Goal: Communication & Community: Answer question/provide support

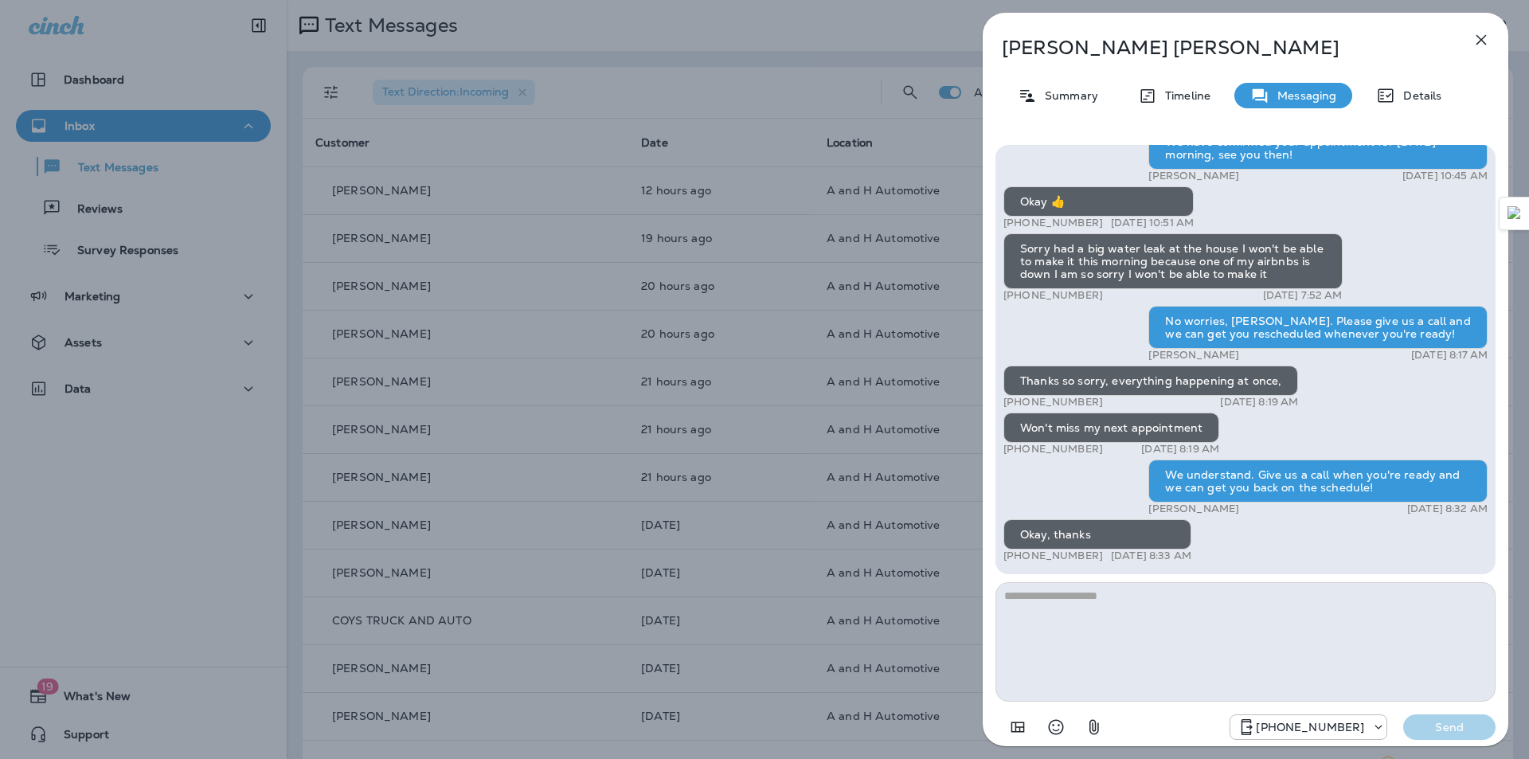
click at [1489, 47] on icon "button" at bounding box center [1481, 39] width 19 height 19
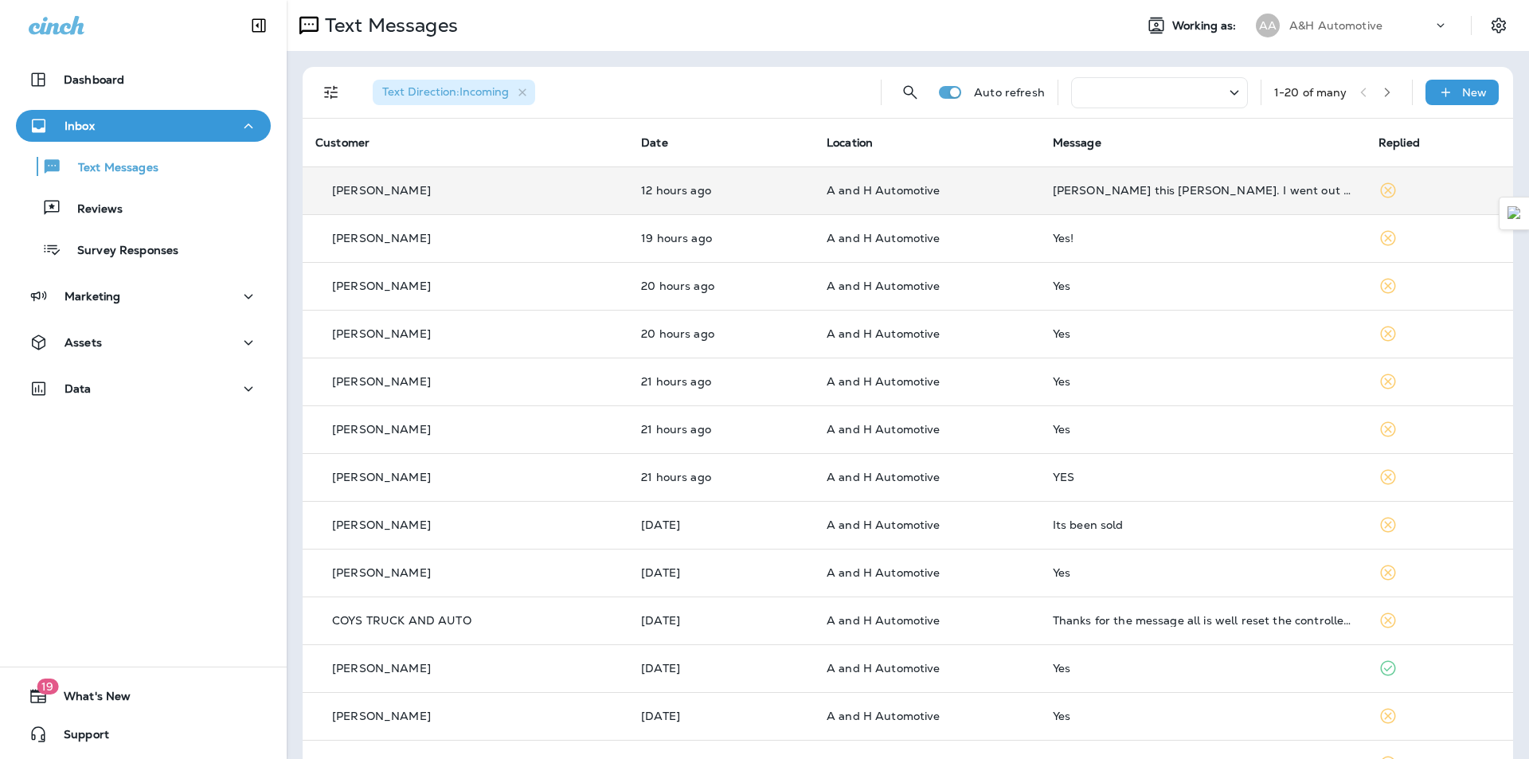
click at [998, 198] on td "A and H Automotive" at bounding box center [927, 190] width 226 height 48
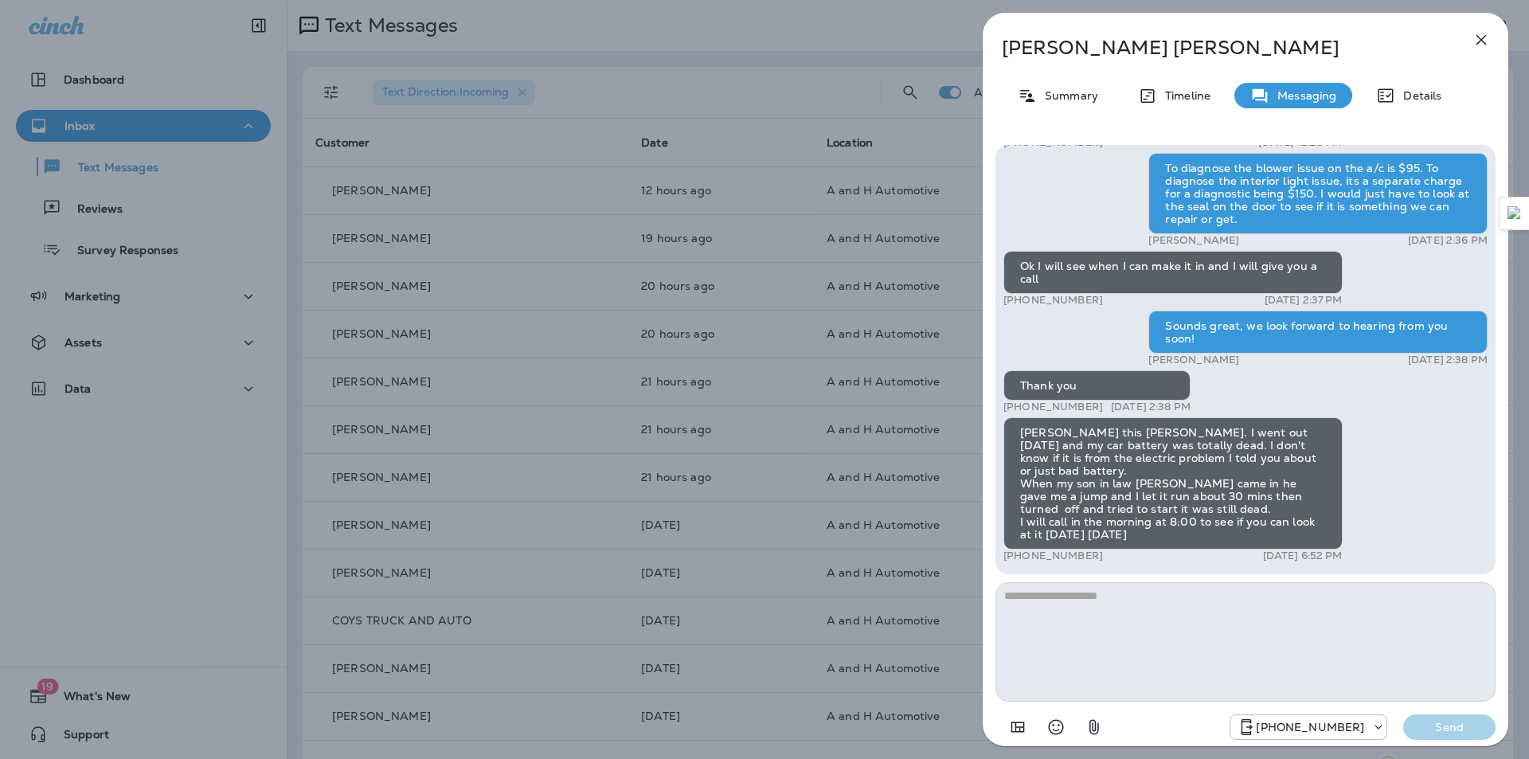
click at [1104, 604] on textarea at bounding box center [1245, 641] width 500 height 119
click at [1090, 621] on textarea at bounding box center [1245, 641] width 500 height 119
click at [1069, 612] on textarea at bounding box center [1245, 641] width 500 height 119
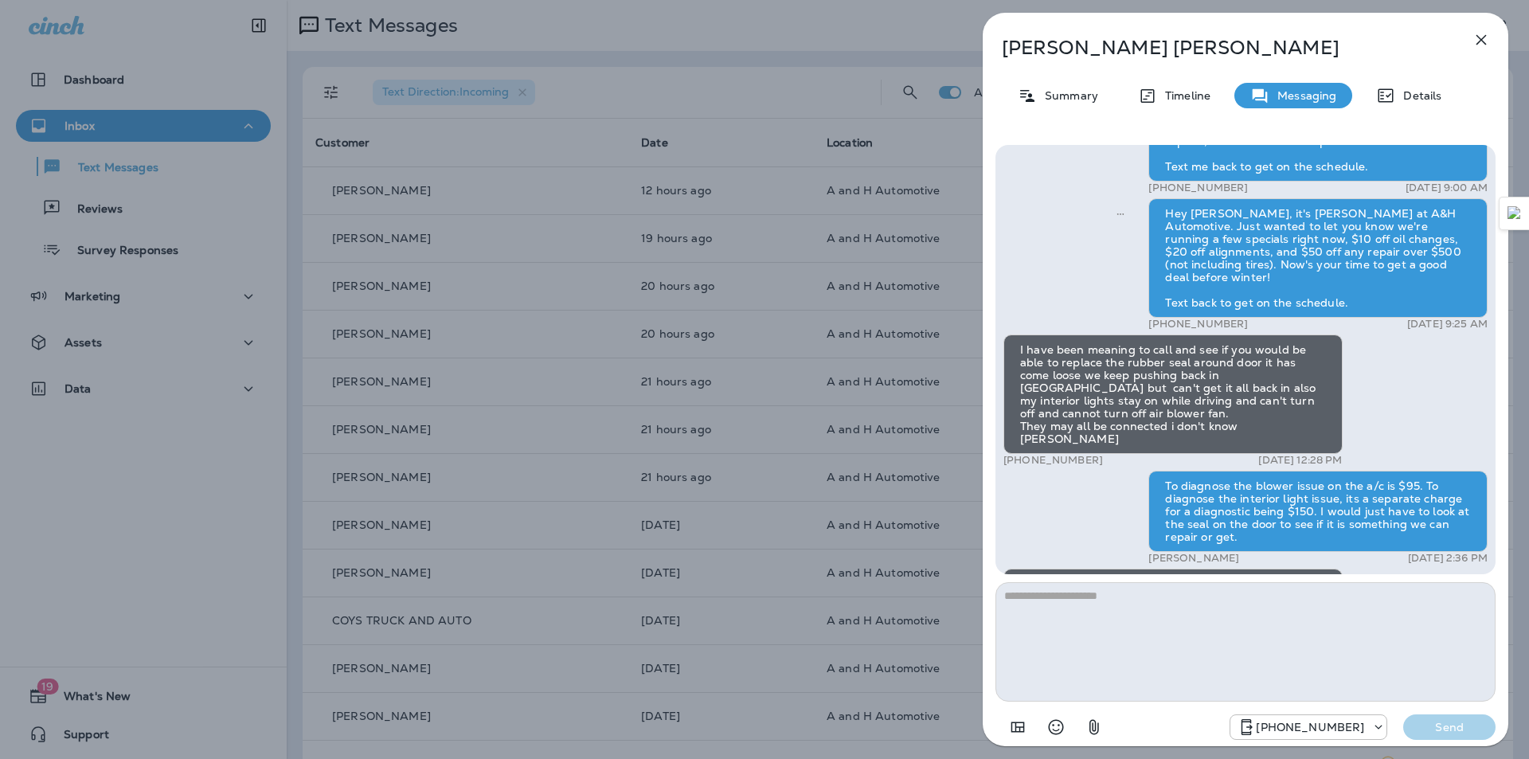
scroll to position [-319, 0]
click at [1389, 439] on div "Hi Wanda, this is James from A&H Automotive. Our $89.95 Back to School Road Rea…" at bounding box center [1245, 468] width 484 height 831
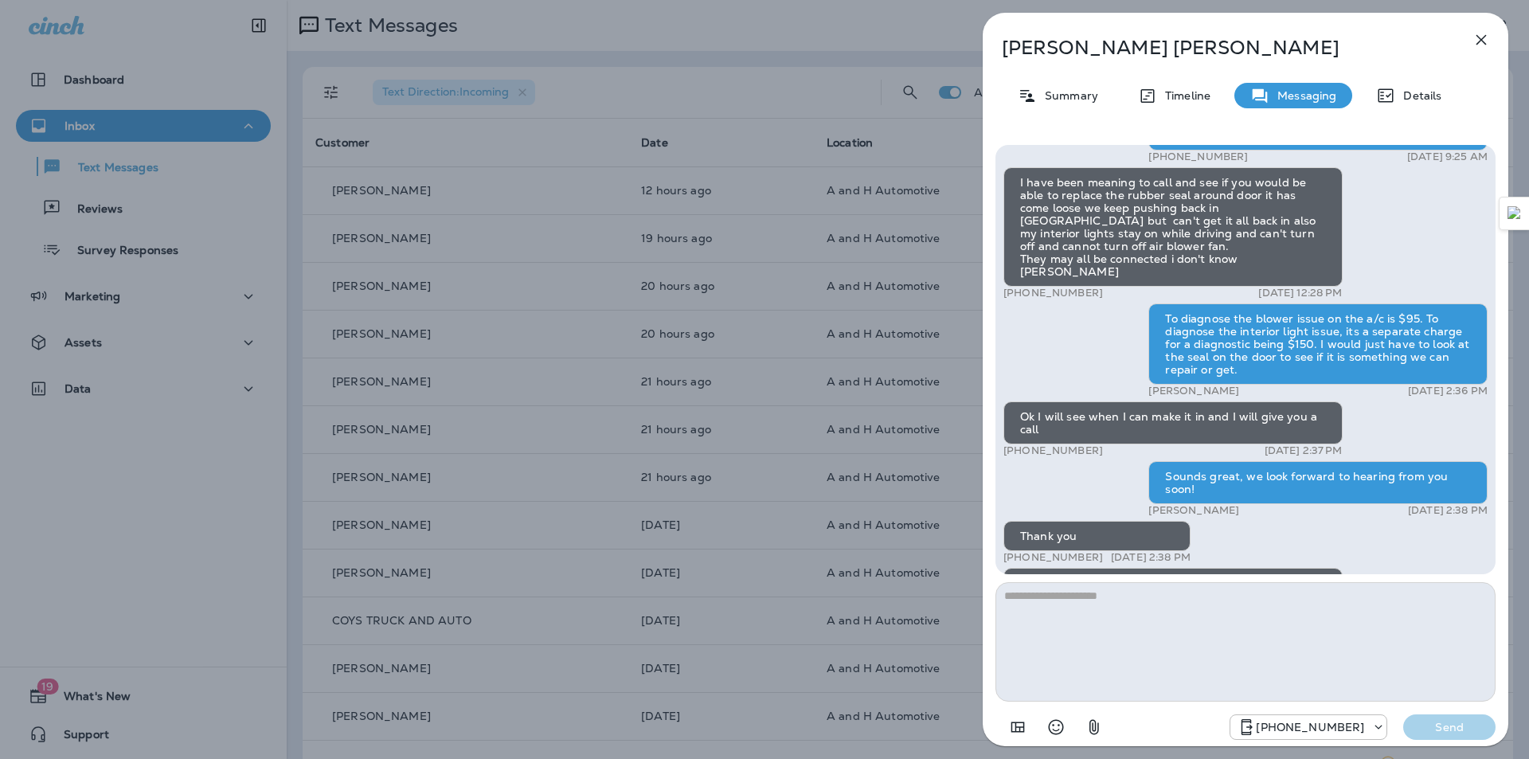
scroll to position [0, 0]
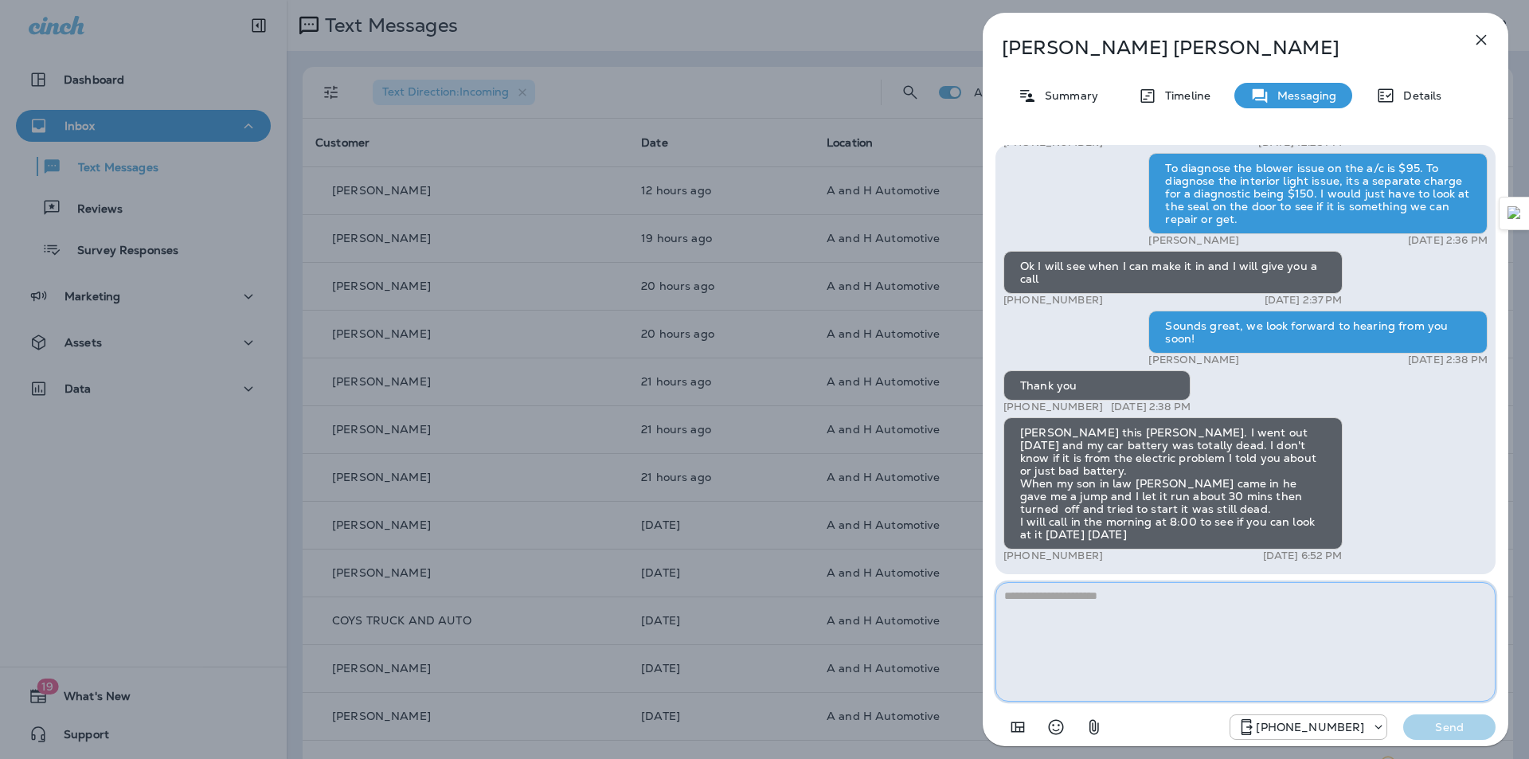
click at [1077, 619] on textarea at bounding box center [1245, 641] width 500 height 119
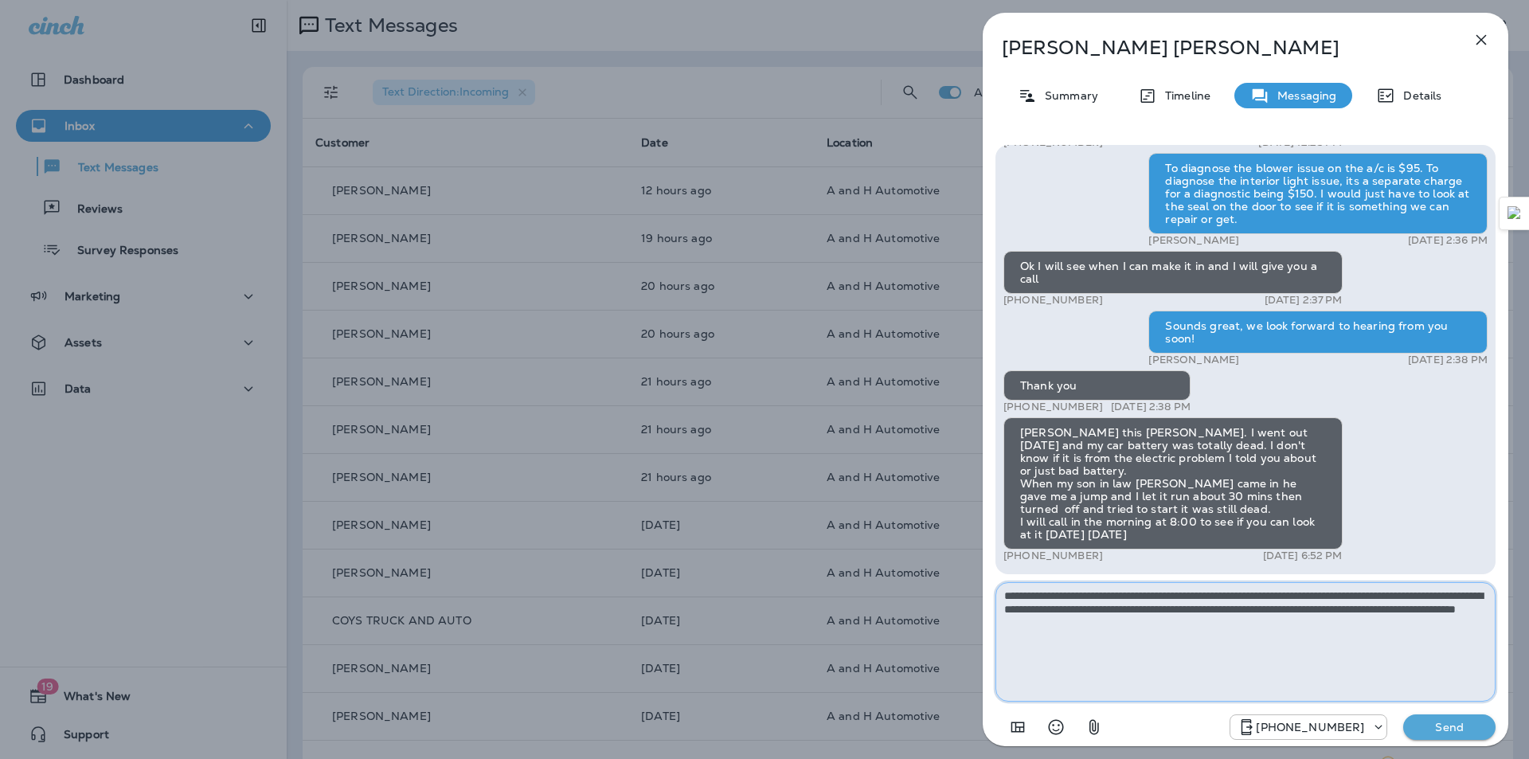
type textarea "**********"
click at [1448, 732] on p "Send" at bounding box center [1449, 727] width 67 height 14
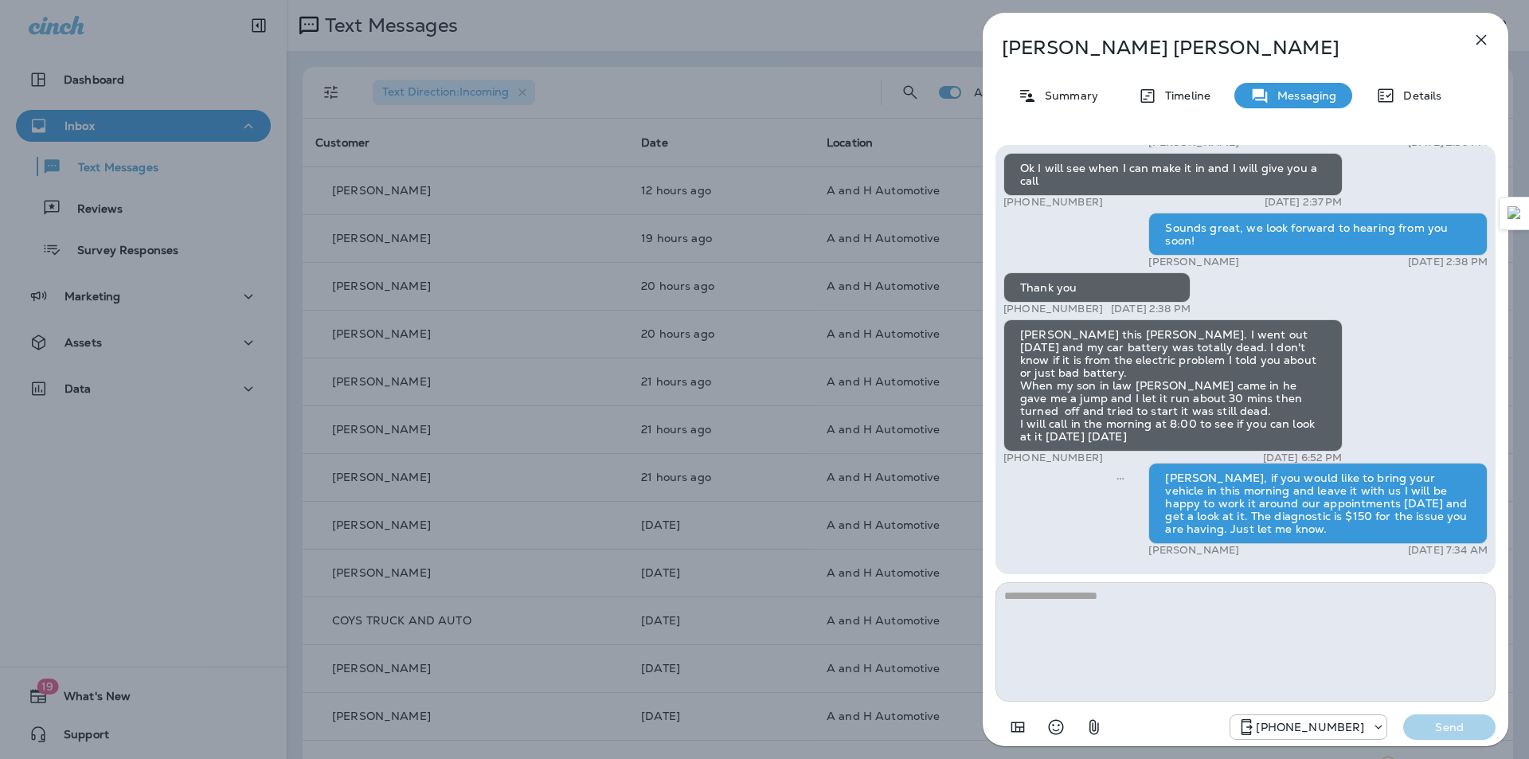
click at [1485, 29] on button "button" at bounding box center [1481, 40] width 32 height 32
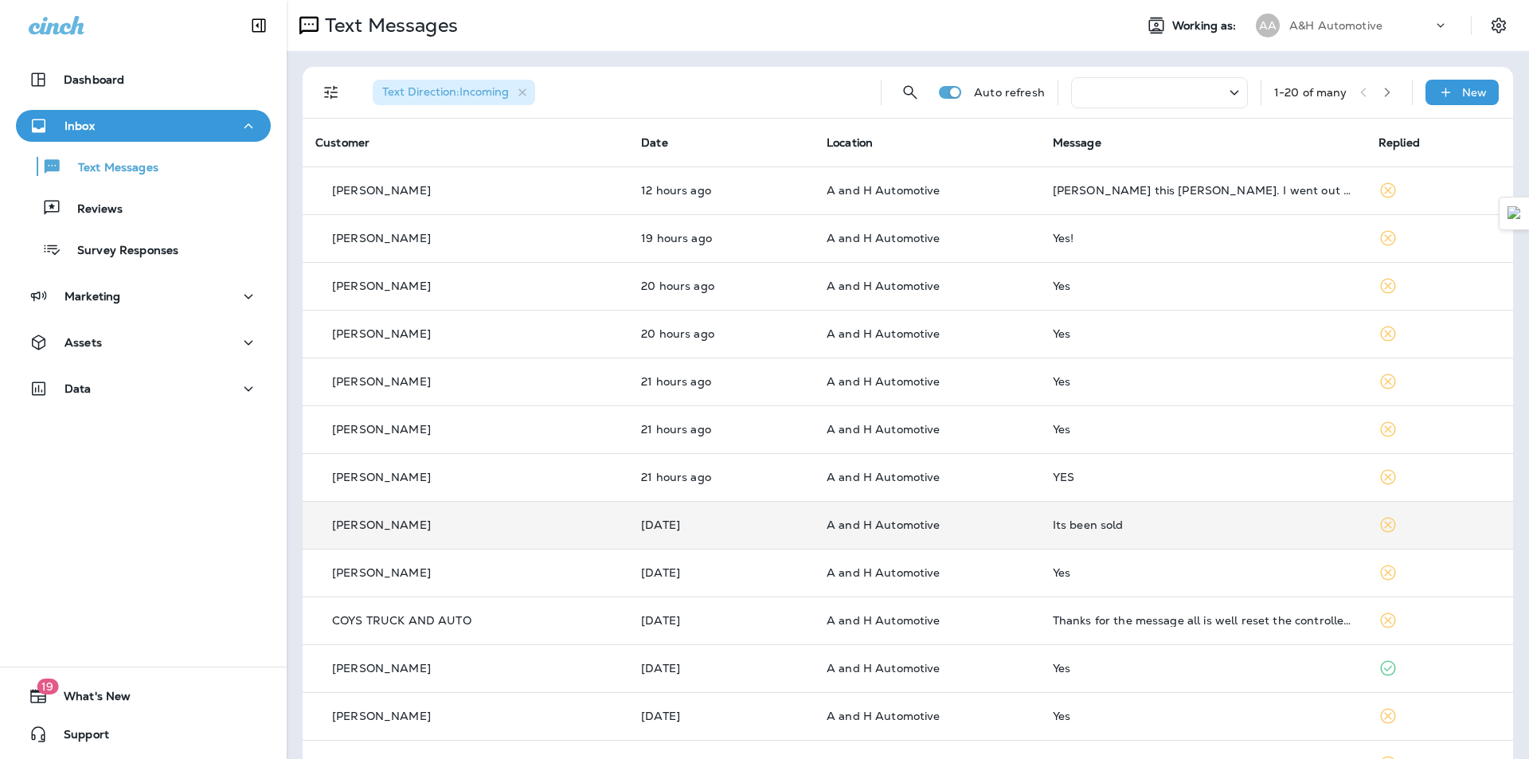
click at [1073, 526] on div "Its been sold" at bounding box center [1203, 524] width 300 height 13
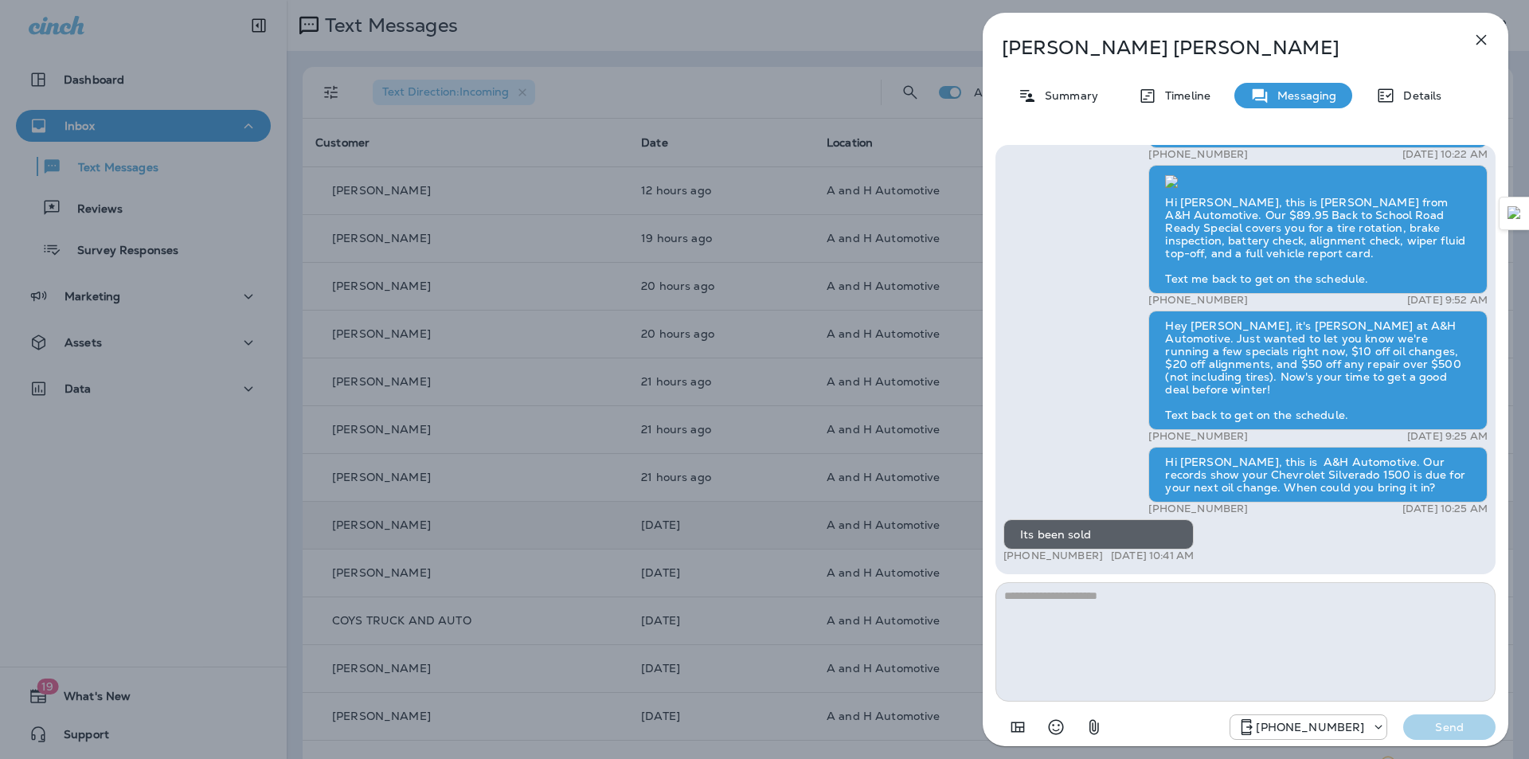
click at [1069, 54] on p "Kirby Karns" at bounding box center [1219, 48] width 435 height 22
copy div "Kirby Karns"
click at [1105, 637] on textarea at bounding box center [1245, 641] width 500 height 119
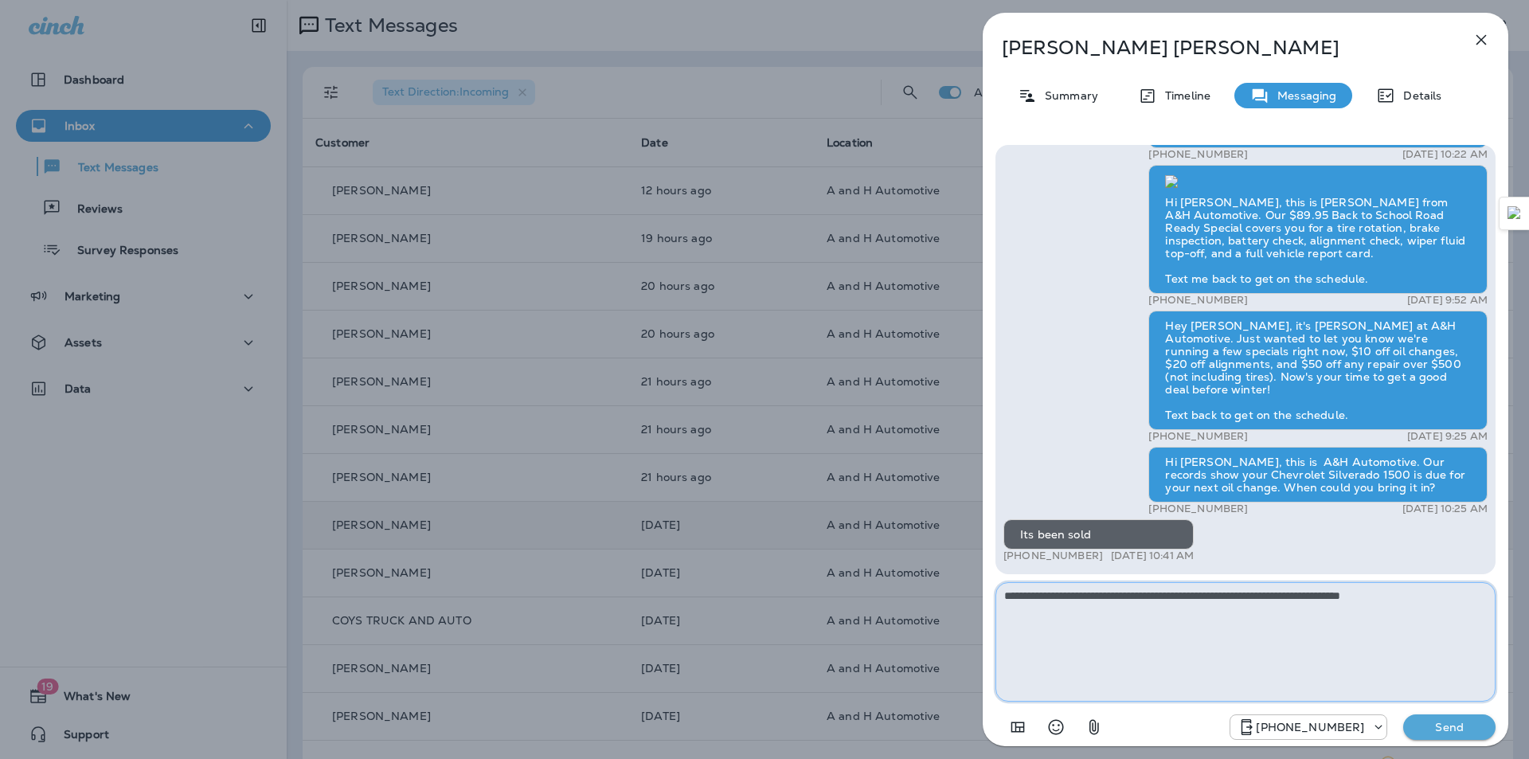
type textarea "**********"
click at [1441, 725] on p "Send" at bounding box center [1449, 727] width 67 height 14
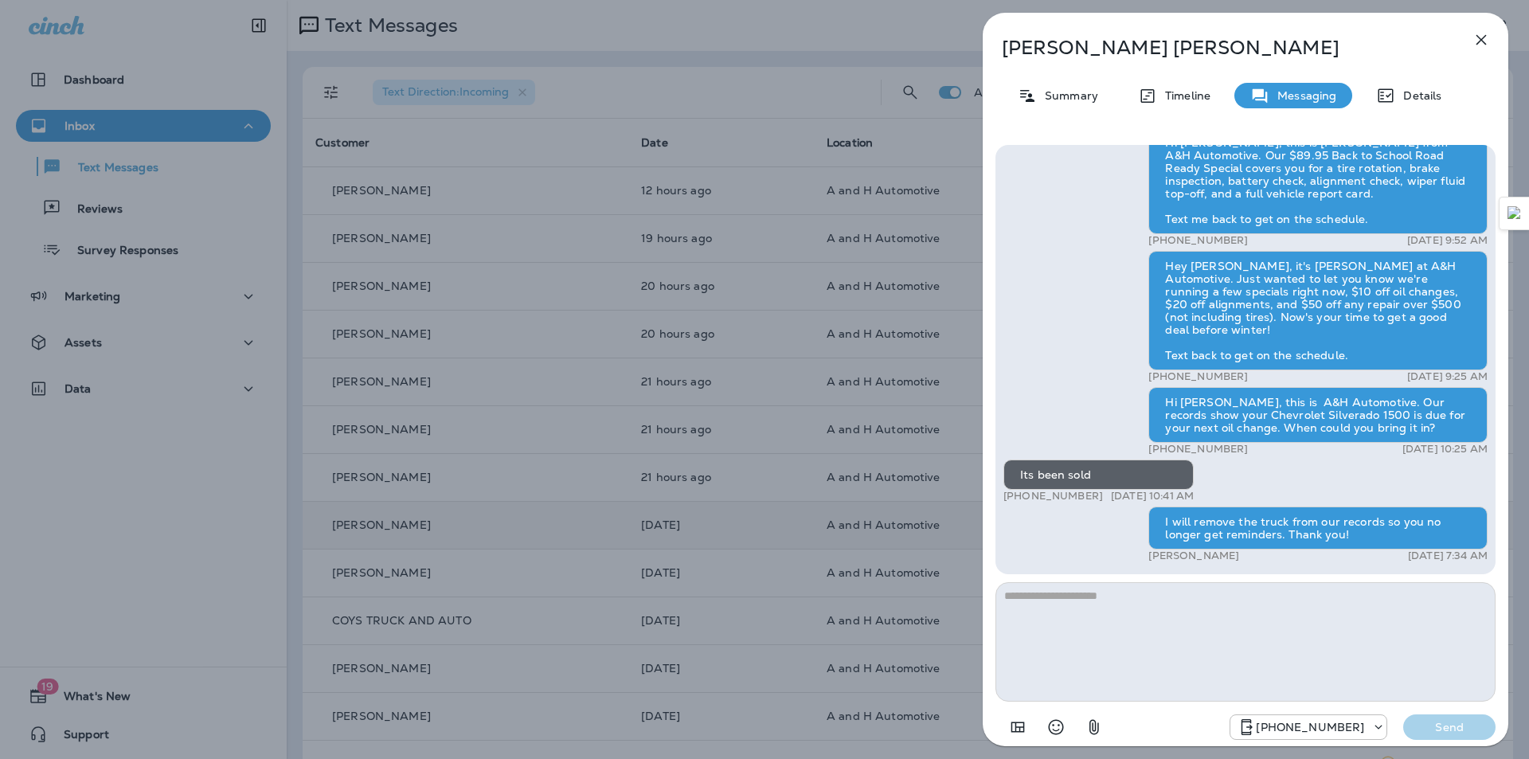
click at [1477, 32] on icon "button" at bounding box center [1481, 39] width 19 height 19
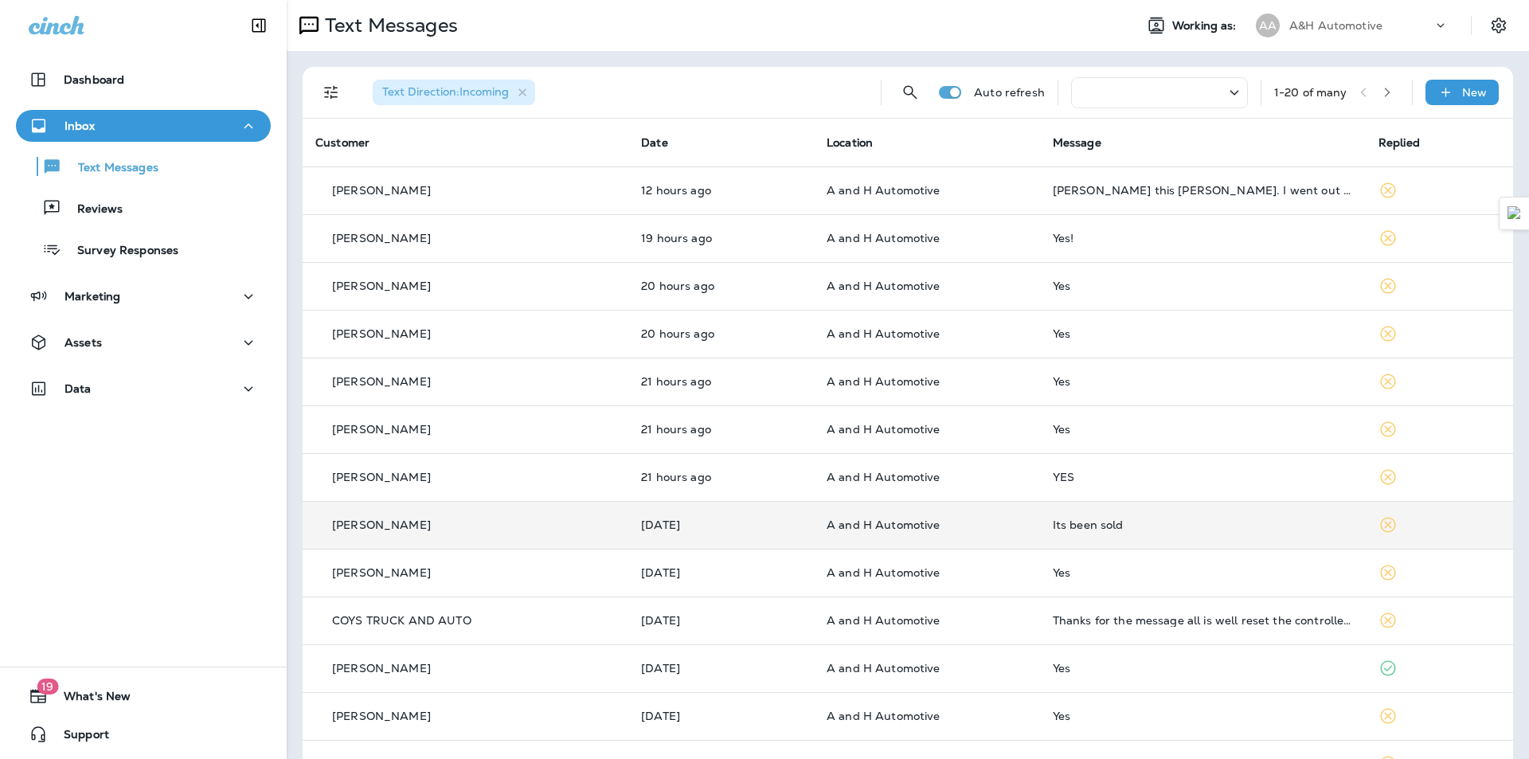
scroll to position [80, 0]
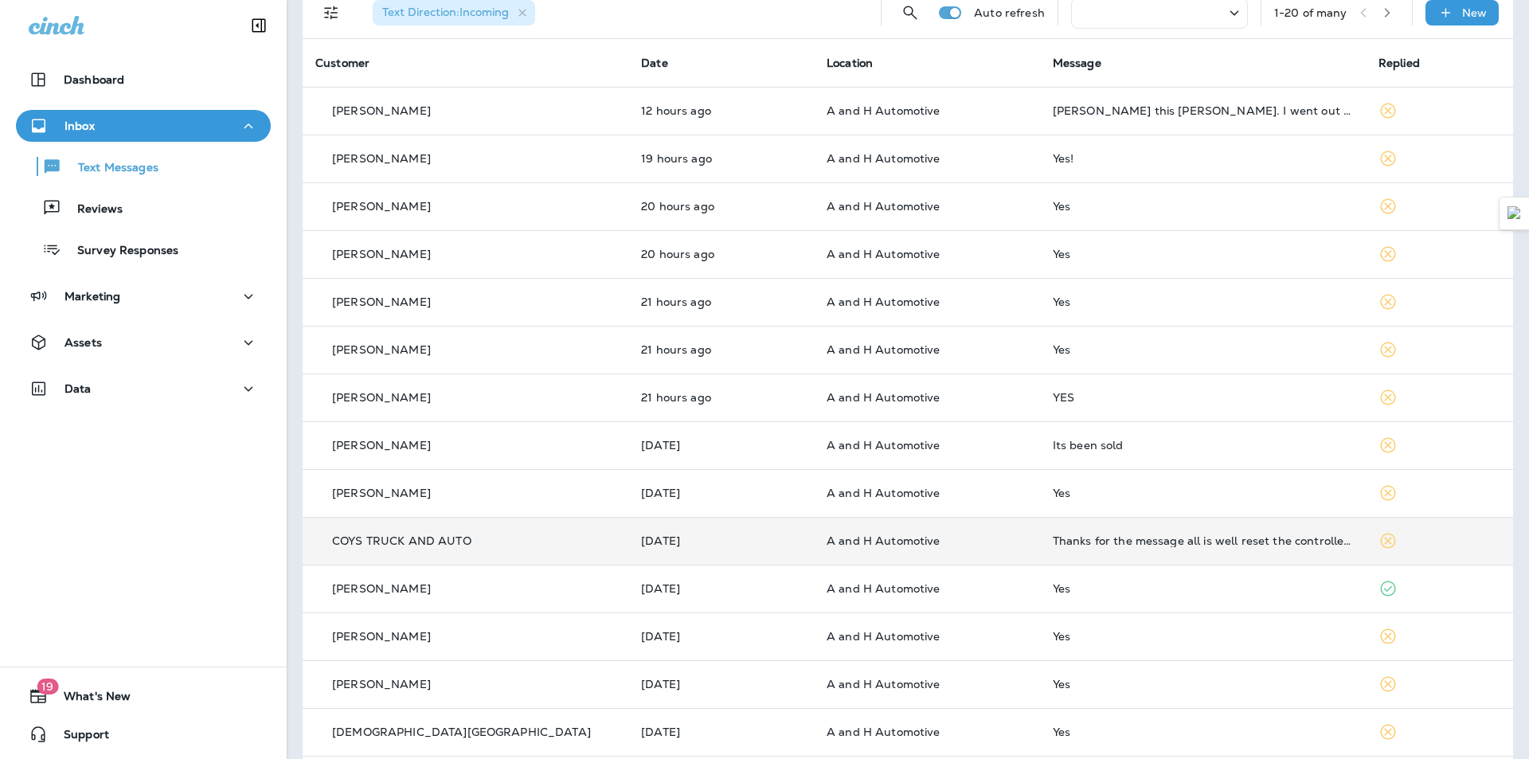
click at [1104, 553] on td "Thanks for the message all is well reset the controller added freon all good th…" at bounding box center [1203, 541] width 326 height 48
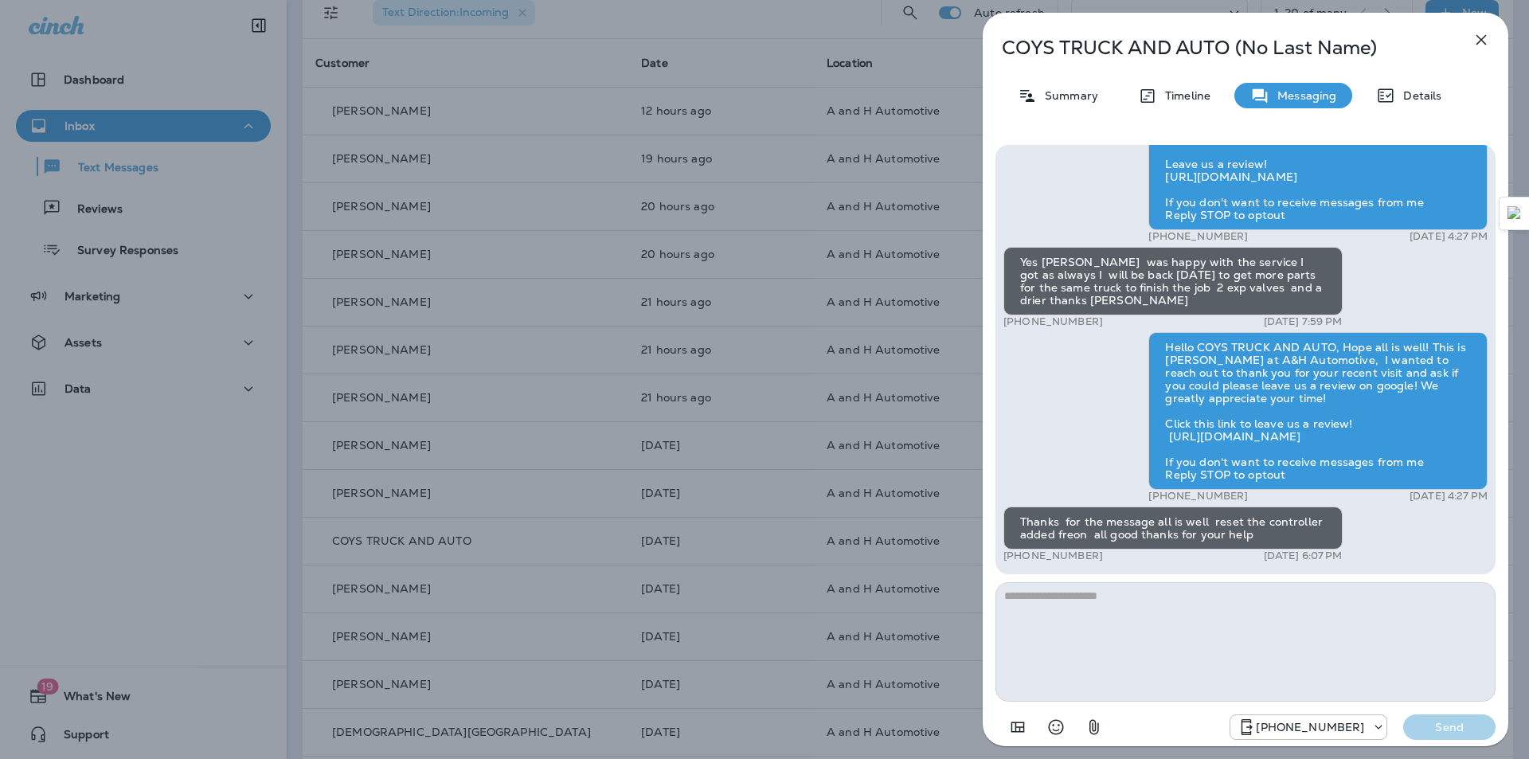
click at [1495, 37] on button "button" at bounding box center [1481, 40] width 32 height 32
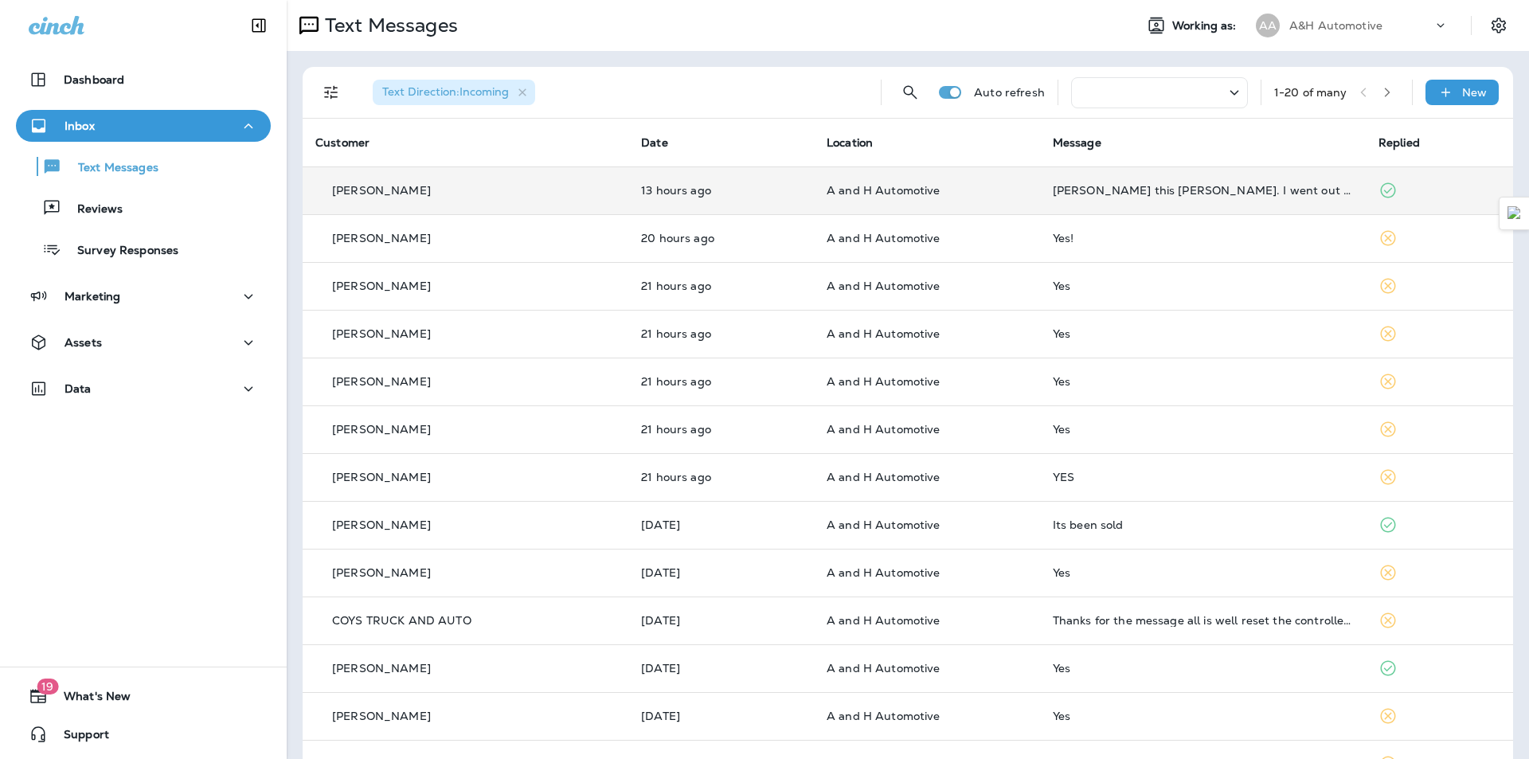
click at [940, 174] on td "A and H Automotive" at bounding box center [927, 190] width 226 height 48
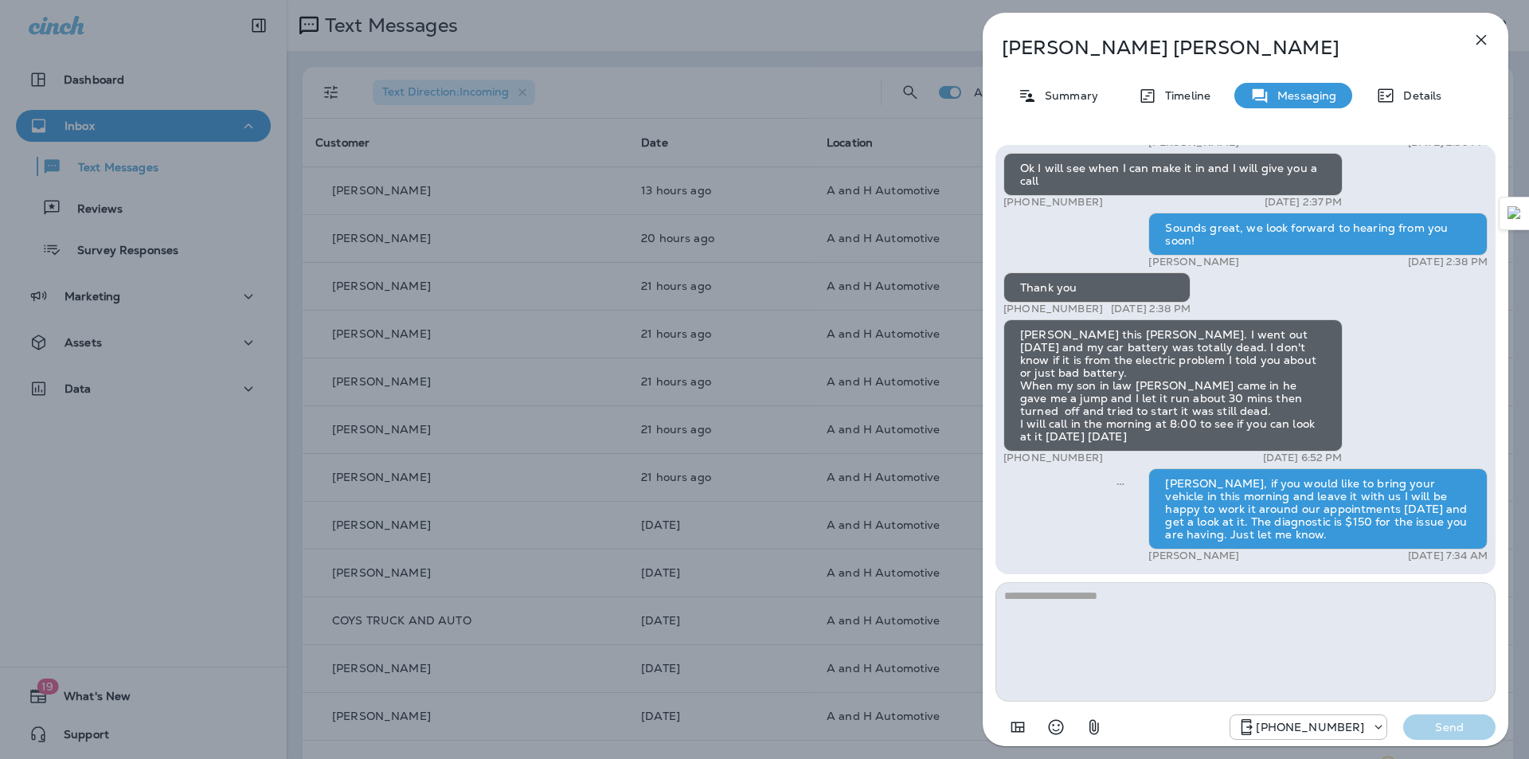
click at [1487, 37] on icon "button" at bounding box center [1481, 39] width 19 height 19
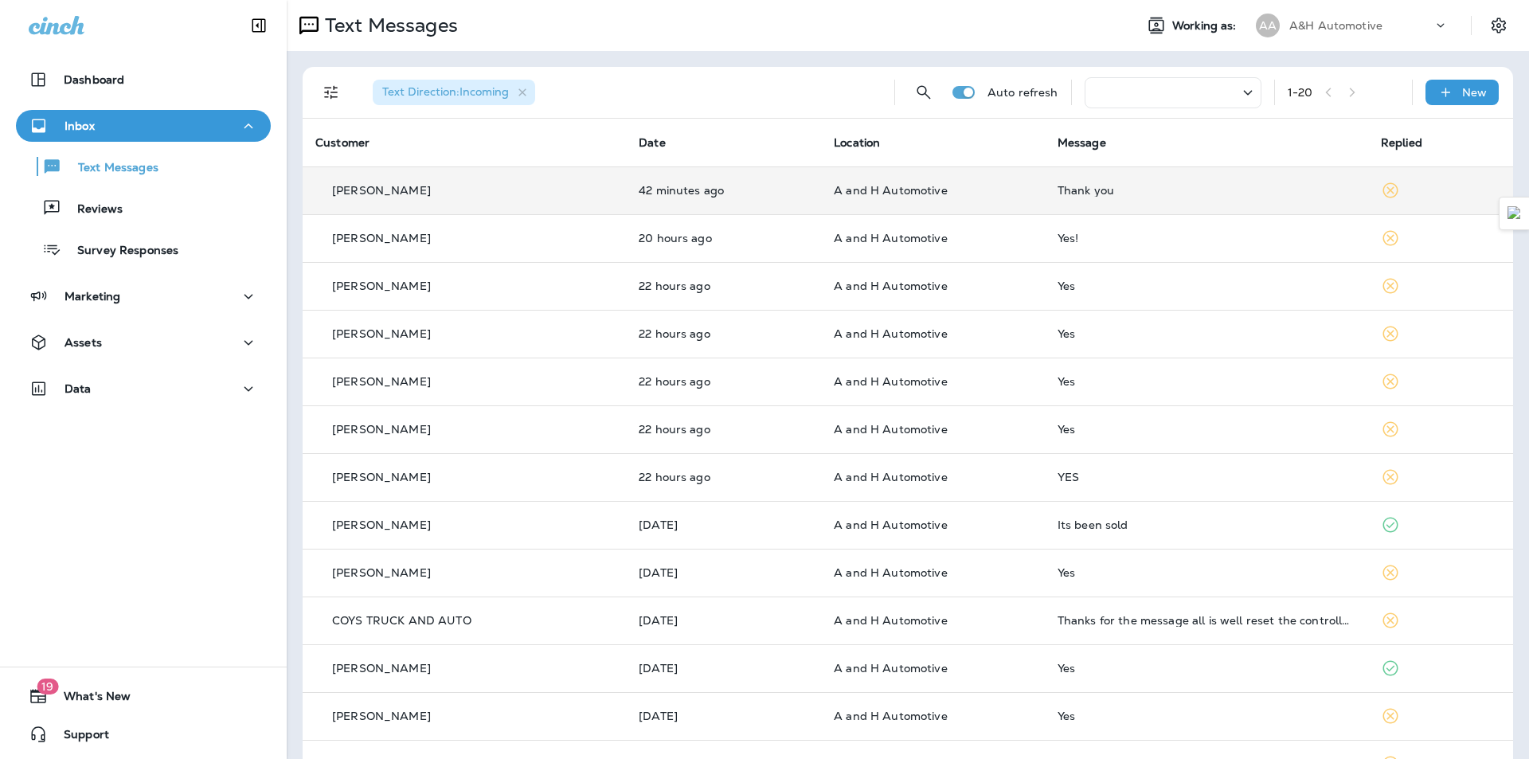
click at [1194, 194] on div "Thank you" at bounding box center [1206, 190] width 298 height 13
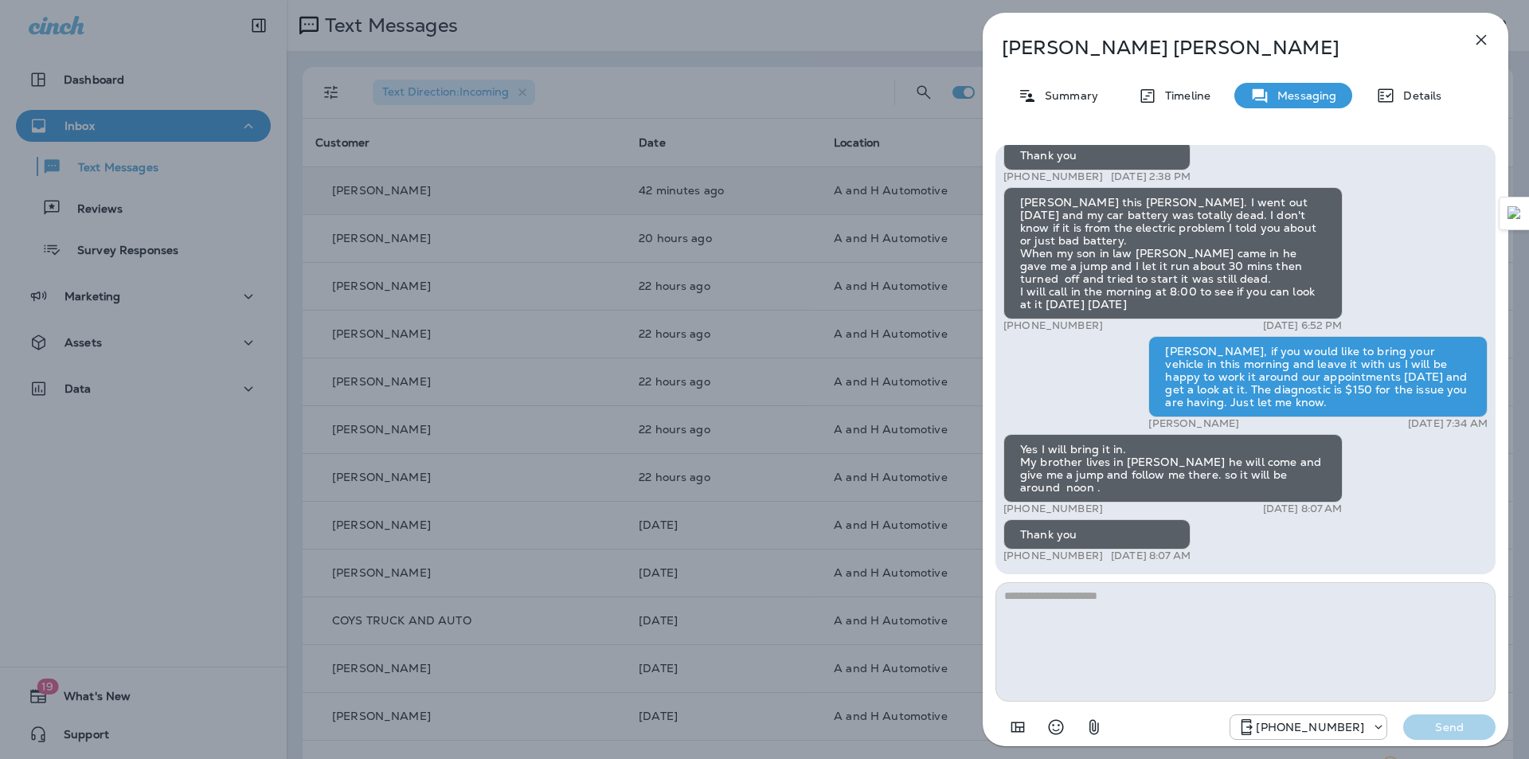
click at [1041, 45] on p "[PERSON_NAME]" at bounding box center [1219, 48] width 435 height 22
copy div "[PERSON_NAME]"
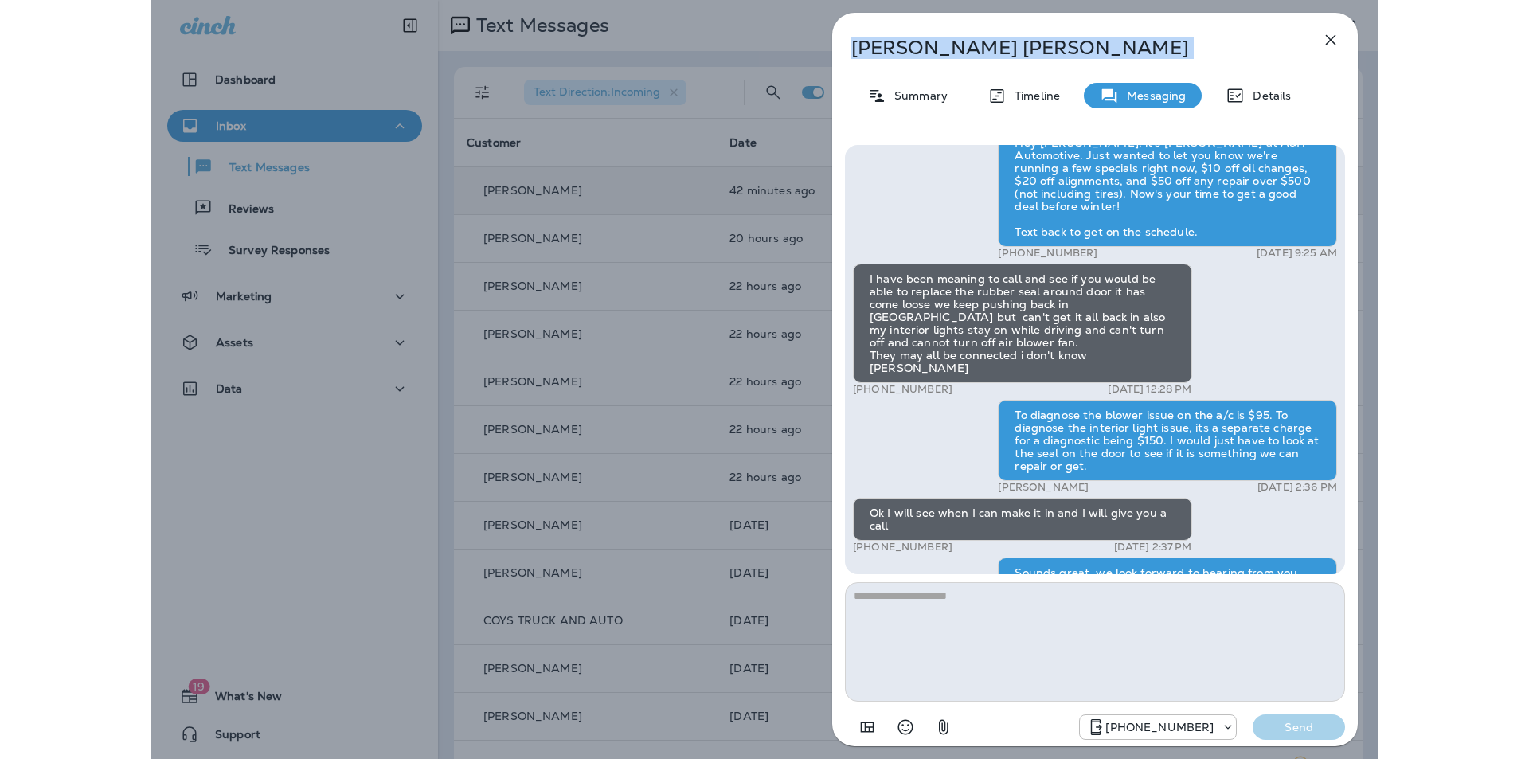
scroll to position [-478, 0]
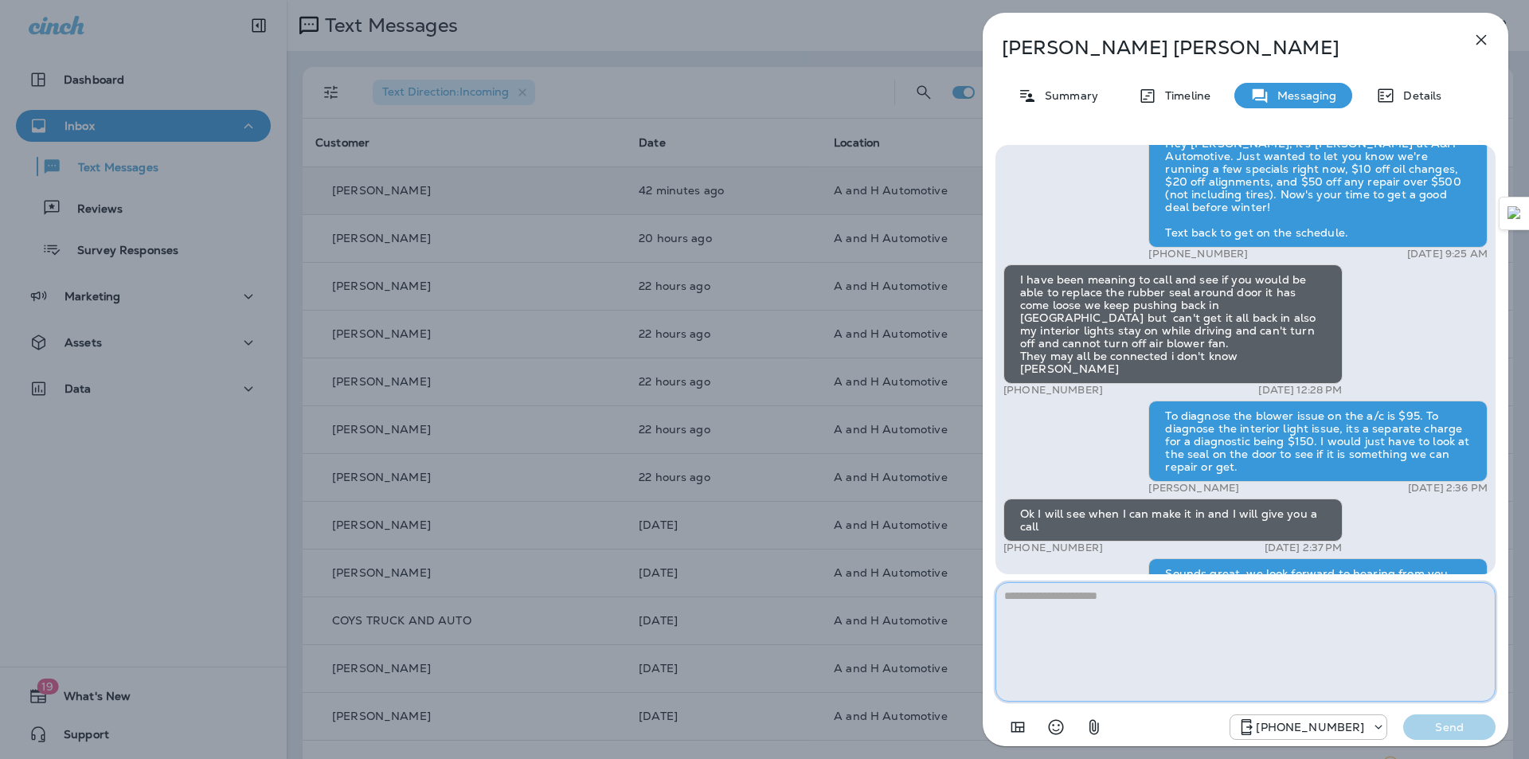
click at [1056, 619] on textarea at bounding box center [1245, 641] width 500 height 119
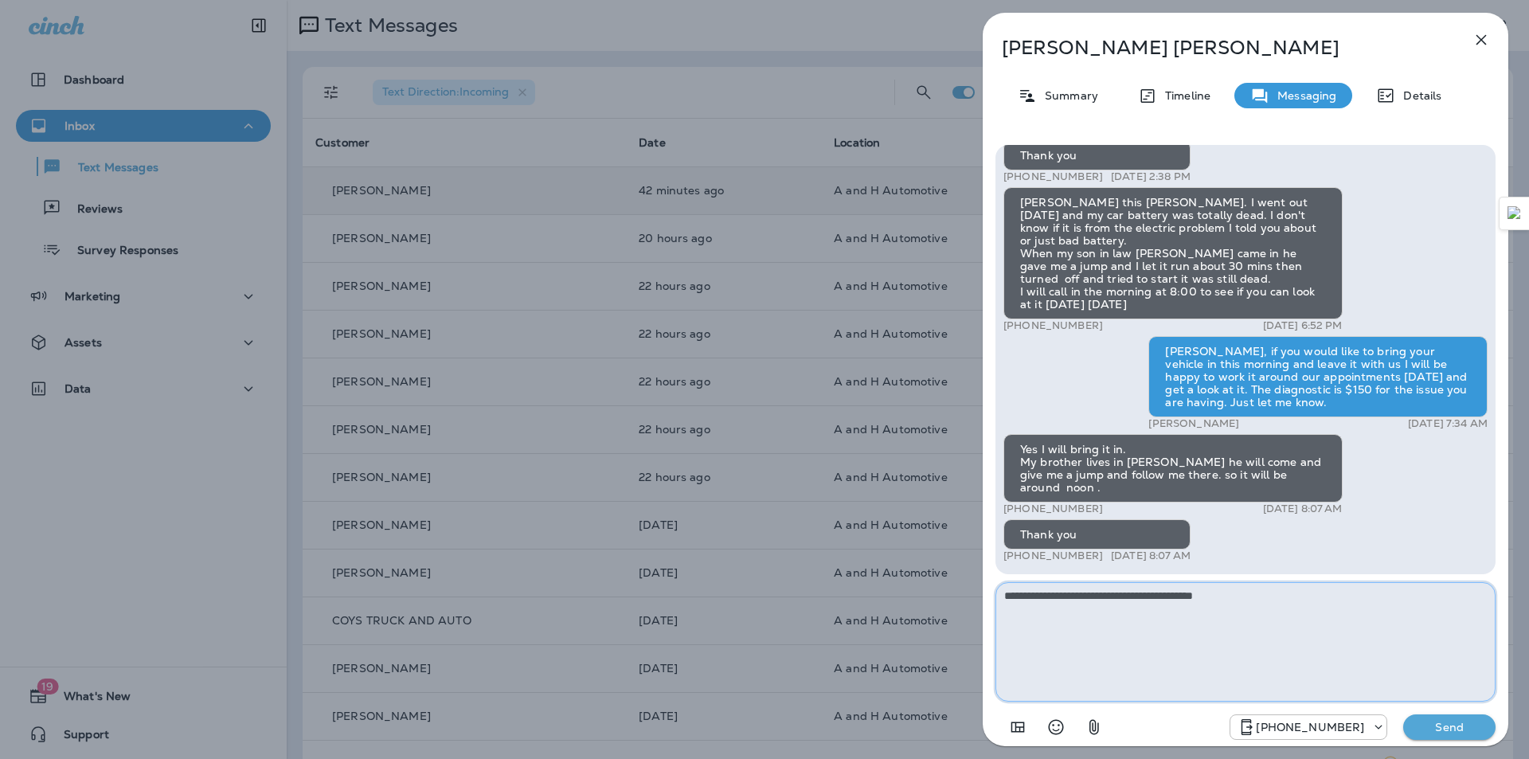
type textarea "**********"
click at [1456, 719] on button "Send" at bounding box center [1449, 726] width 92 height 25
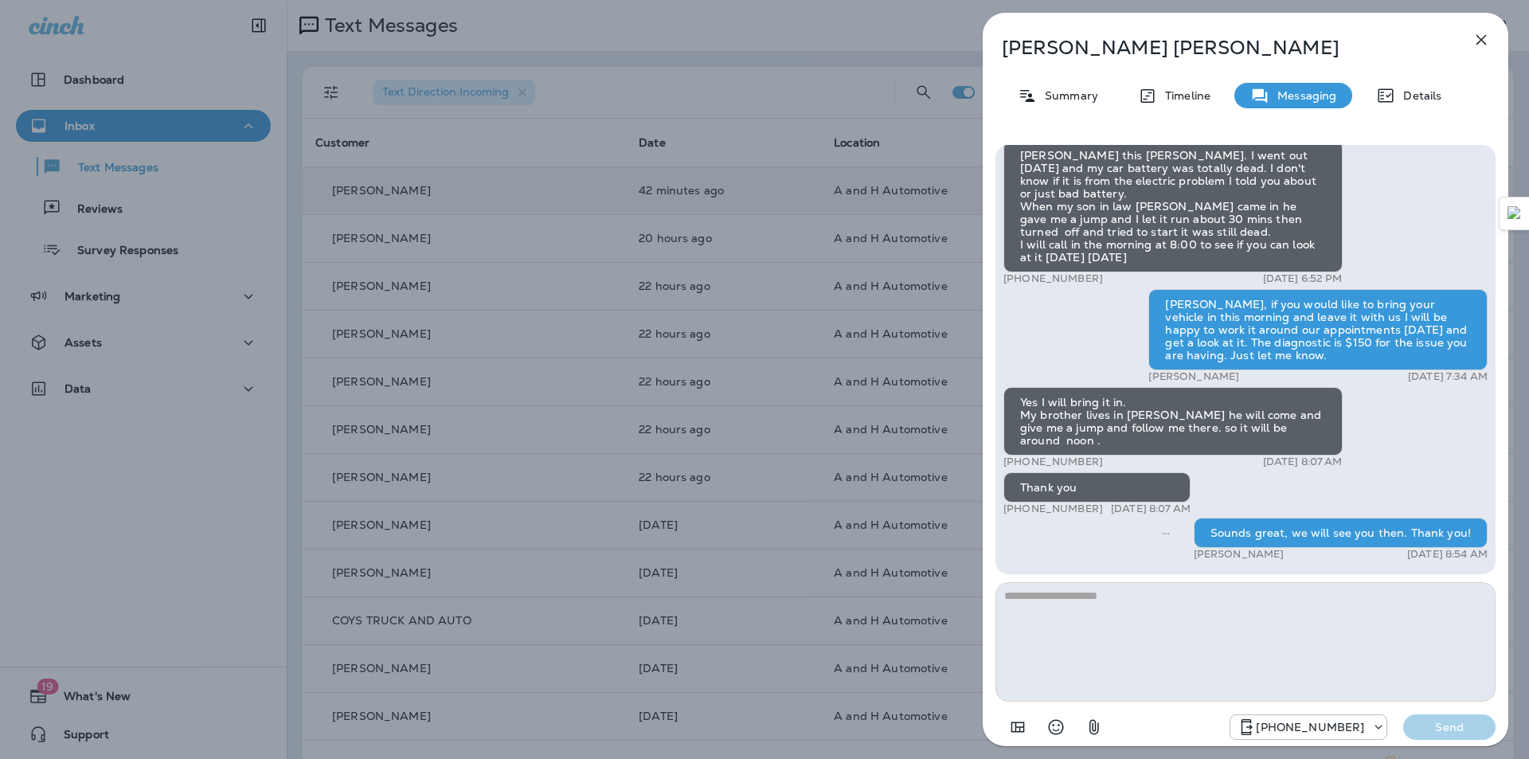
click at [1483, 38] on icon "button" at bounding box center [1481, 40] width 10 height 10
